Goal: Task Accomplishment & Management: Manage account settings

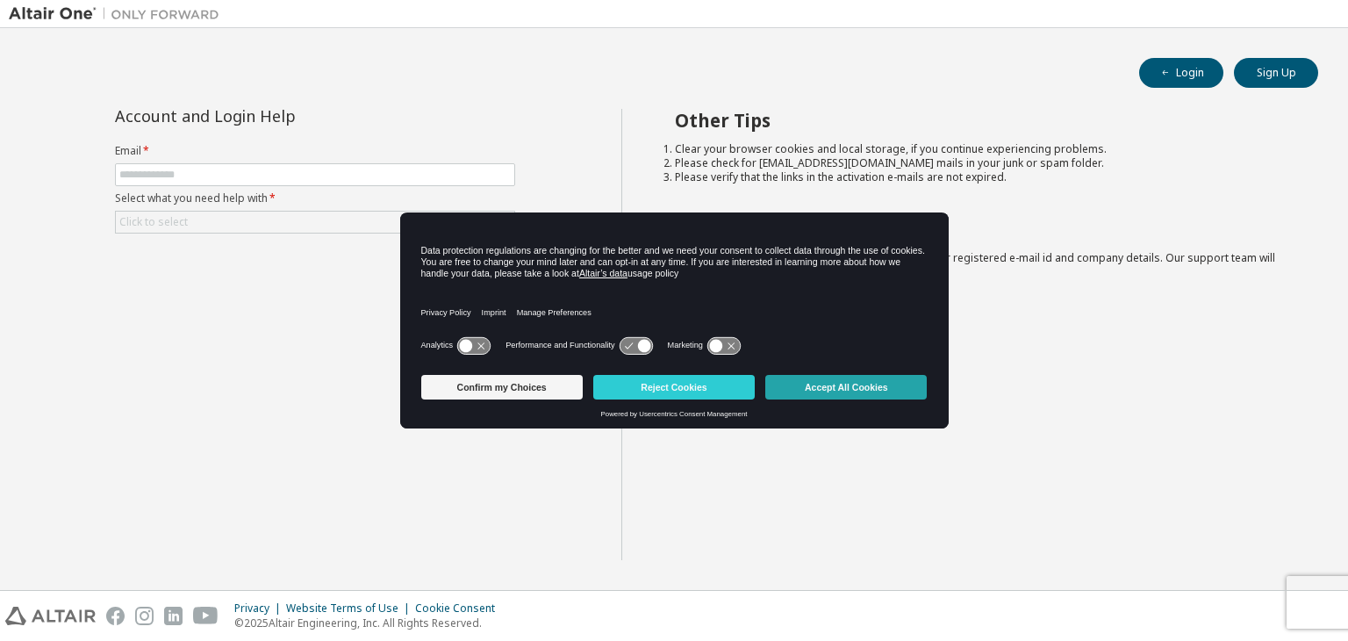
click at [857, 391] on button "Accept All Cookies" at bounding box center [845, 387] width 161 height 25
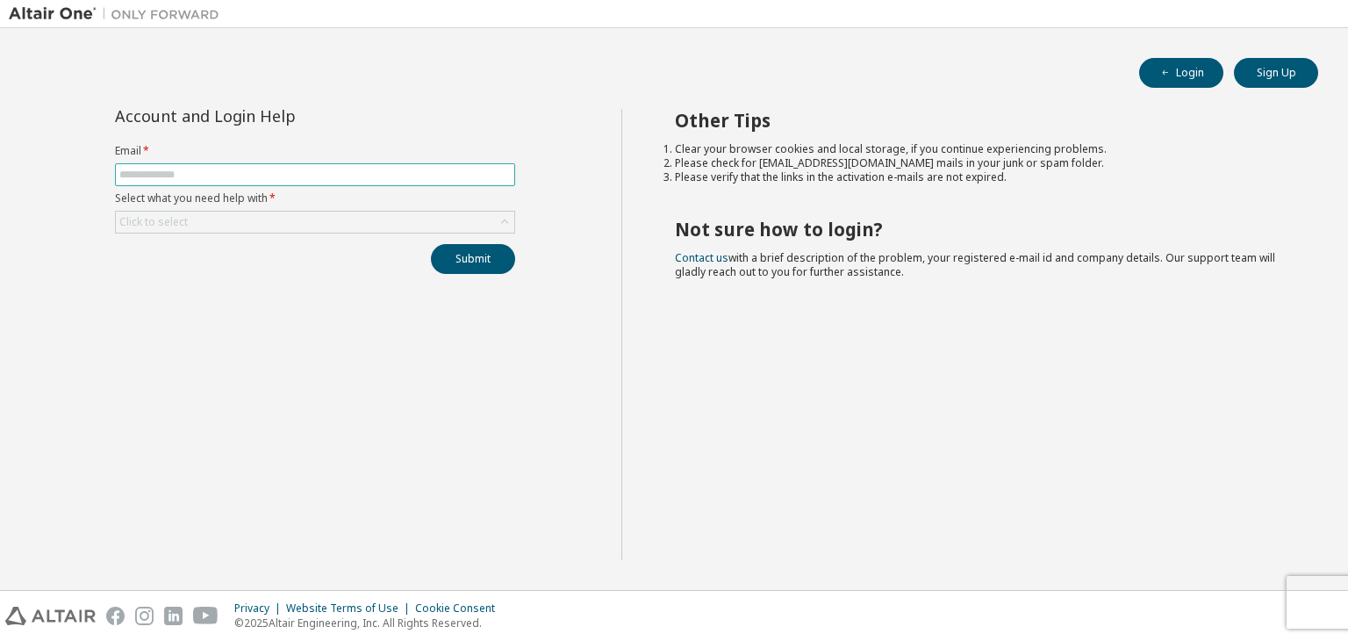
click at [351, 176] on input "text" at bounding box center [314, 175] width 391 height 14
type input "**********"
click at [337, 219] on div "Click to select" at bounding box center [315, 221] width 398 height 21
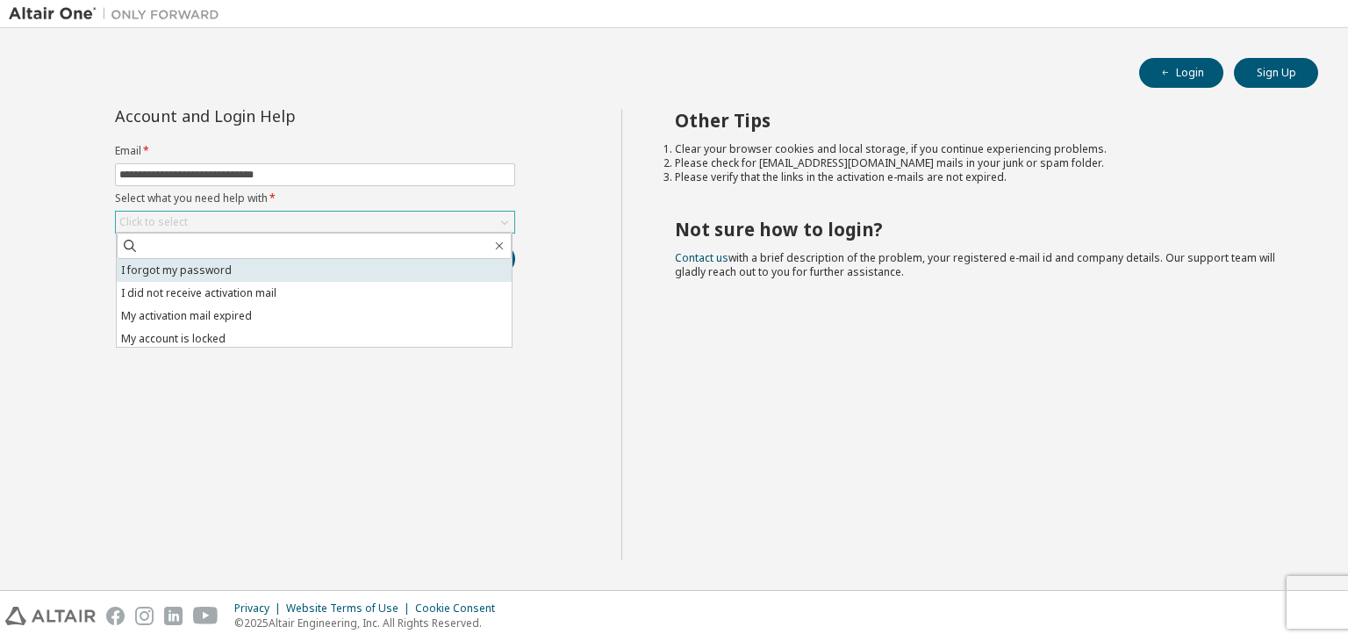
click at [342, 263] on li "I forgot my password" at bounding box center [314, 270] width 395 height 23
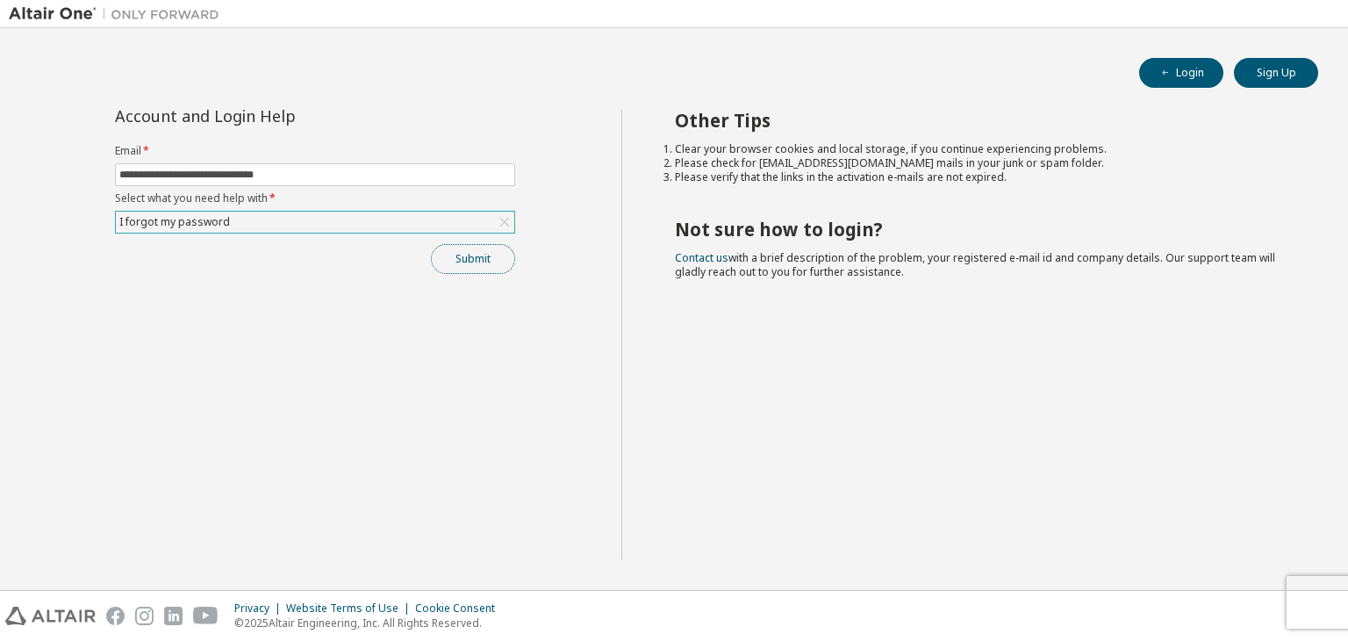
click at [482, 261] on button "Submit" at bounding box center [473, 259] width 84 height 30
click at [481, 262] on button "Submit" at bounding box center [473, 259] width 84 height 30
click at [460, 261] on button "Submit" at bounding box center [473, 259] width 84 height 30
